Goal: Task Accomplishment & Management: Use online tool/utility

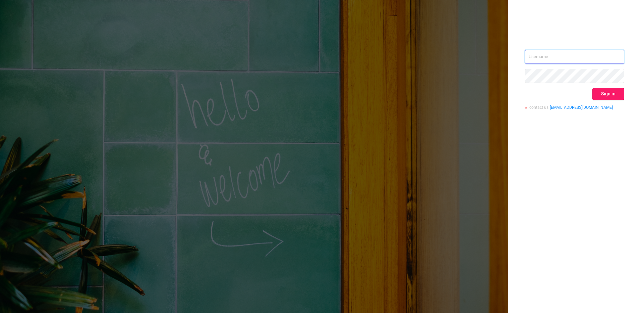
type input "[PERSON_NAME][EMAIL_ADDRESS][DOMAIN_NAME]"
click at [607, 93] on button "Sign in" at bounding box center [609, 94] width 32 height 12
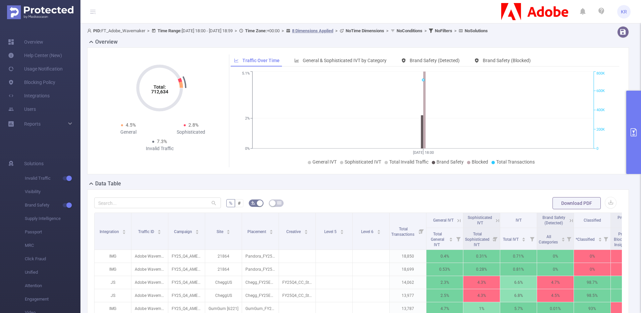
click at [629, 118] on button "primary" at bounding box center [634, 132] width 15 height 83
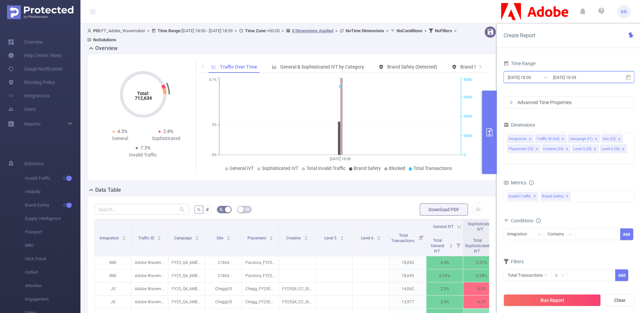
click at [628, 77] on icon at bounding box center [628, 76] width 5 height 5
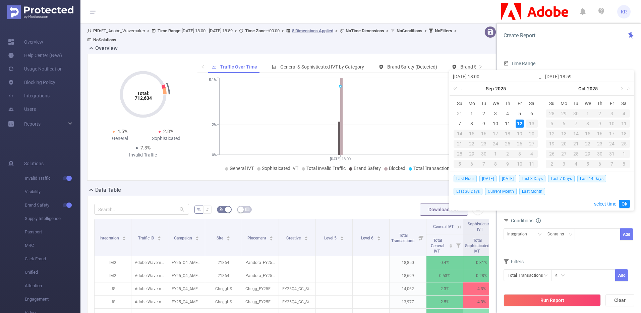
click at [461, 89] on link at bounding box center [463, 88] width 6 height 13
click at [532, 153] on div "30" at bounding box center [532, 154] width 8 height 8
click at [612, 125] on div "12" at bounding box center [612, 123] width 8 height 8
type input "[DATE] 18:00"
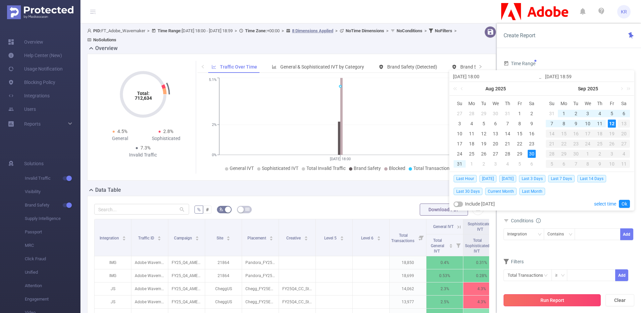
click at [580, 301] on button "Run Report" at bounding box center [552, 300] width 97 height 12
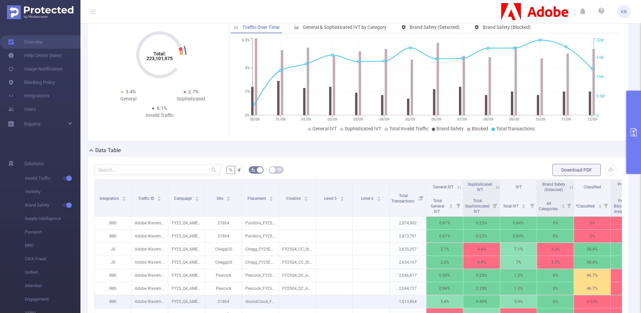
scroll to position [101, 0]
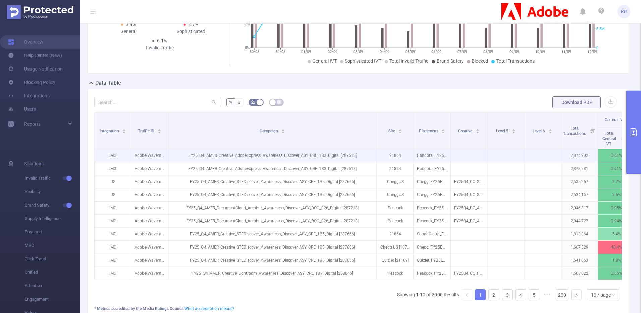
drag, startPoint x: 205, startPoint y: 143, endPoint x: 377, endPoint y: 156, distance: 172.2
click at [377, 156] on table "Integration Traffic ID Campaign Site Placement Creative Level 5 Level 6 Total T…" at bounding box center [475, 196] width 762 height 168
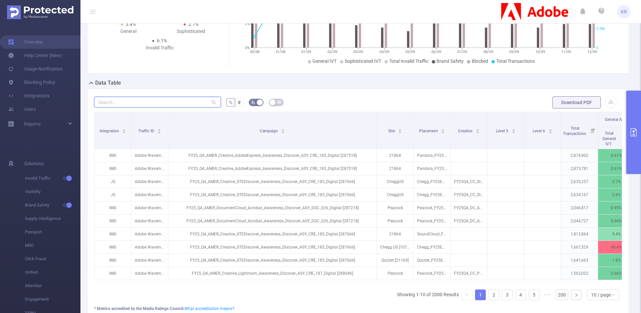
click at [179, 101] on input "text" at bounding box center [157, 102] width 127 height 11
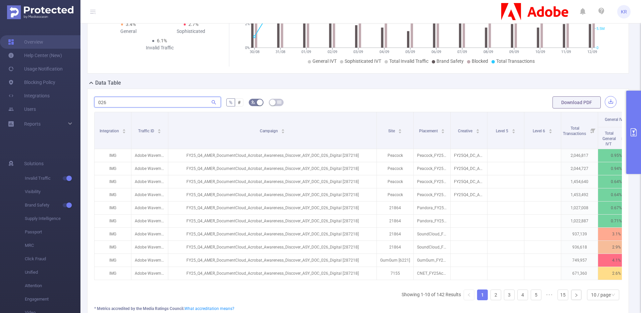
type input "026"
click at [605, 100] on button "button" at bounding box center [611, 102] width 12 height 12
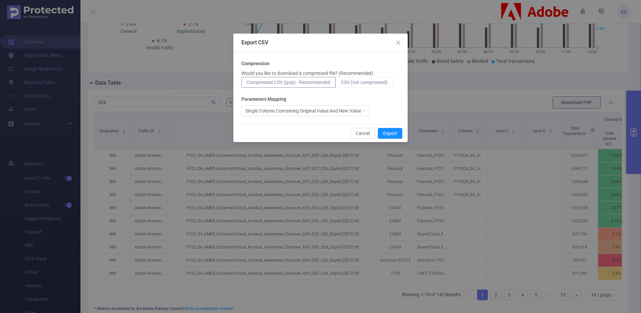
click at [378, 84] on span "CSV (not compressed)" at bounding box center [364, 81] width 47 height 5
click at [341, 84] on input "CSV (not compressed)" at bounding box center [341, 84] width 0 height 0
click at [393, 131] on button "Export" at bounding box center [390, 133] width 24 height 11
